Goal: Find specific page/section: Find specific page/section

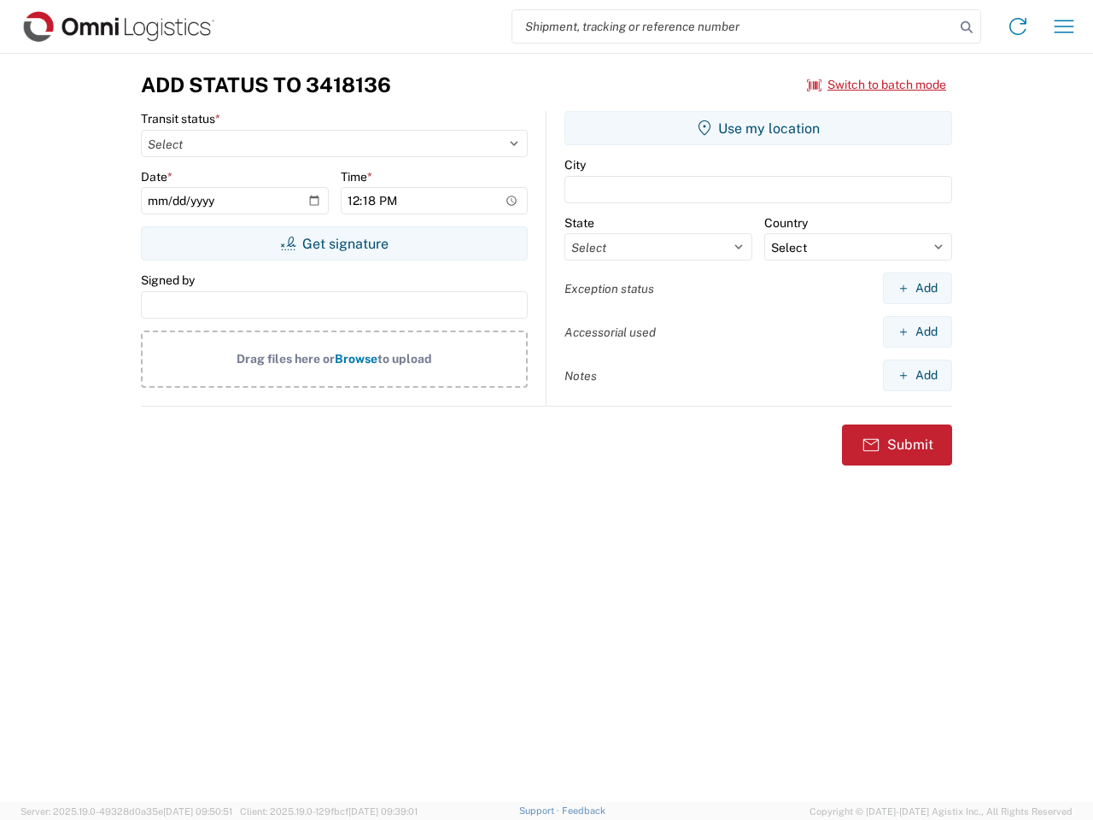
click at [734, 26] on input "search" at bounding box center [733, 26] width 442 height 32
click at [967, 27] on icon at bounding box center [967, 27] width 24 height 24
click at [1018, 26] on icon at bounding box center [1017, 26] width 27 height 27
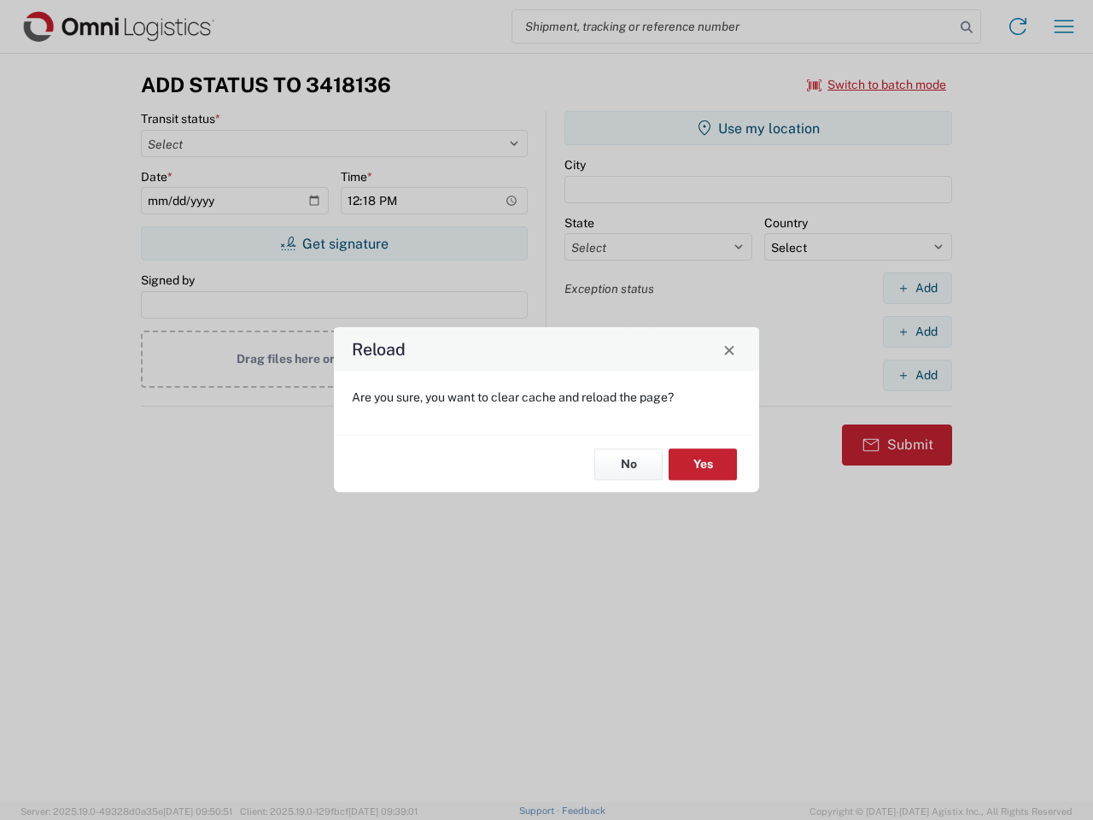
click at [1064, 26] on div "Reload Are you sure, you want to clear cache and reload the page? No Yes" at bounding box center [546, 410] width 1093 height 820
click at [877, 85] on div "Reload Are you sure, you want to clear cache and reload the page? No Yes" at bounding box center [546, 410] width 1093 height 820
click at [334, 243] on div "Reload Are you sure, you want to clear cache and reload the page? No Yes" at bounding box center [546, 410] width 1093 height 820
click at [758, 128] on div "Reload Are you sure, you want to clear cache and reload the page? No Yes" at bounding box center [546, 410] width 1093 height 820
click at [917, 288] on div "Reload Are you sure, you want to clear cache and reload the page? No Yes" at bounding box center [546, 410] width 1093 height 820
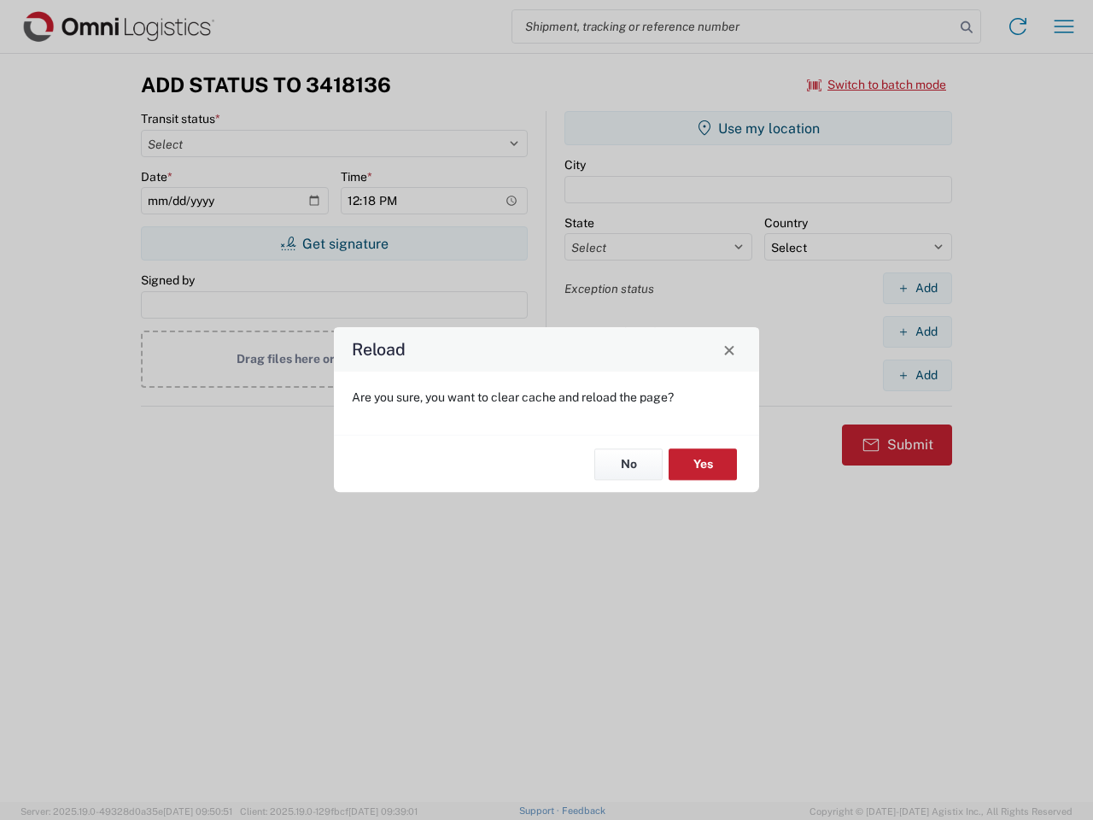
click at [917, 331] on div "Reload Are you sure, you want to clear cache and reload the page? No Yes" at bounding box center [546, 410] width 1093 height 820
click at [917, 375] on div "Reload Are you sure, you want to clear cache and reload the page? No Yes" at bounding box center [546, 410] width 1093 height 820
